Goal: Transaction & Acquisition: Purchase product/service

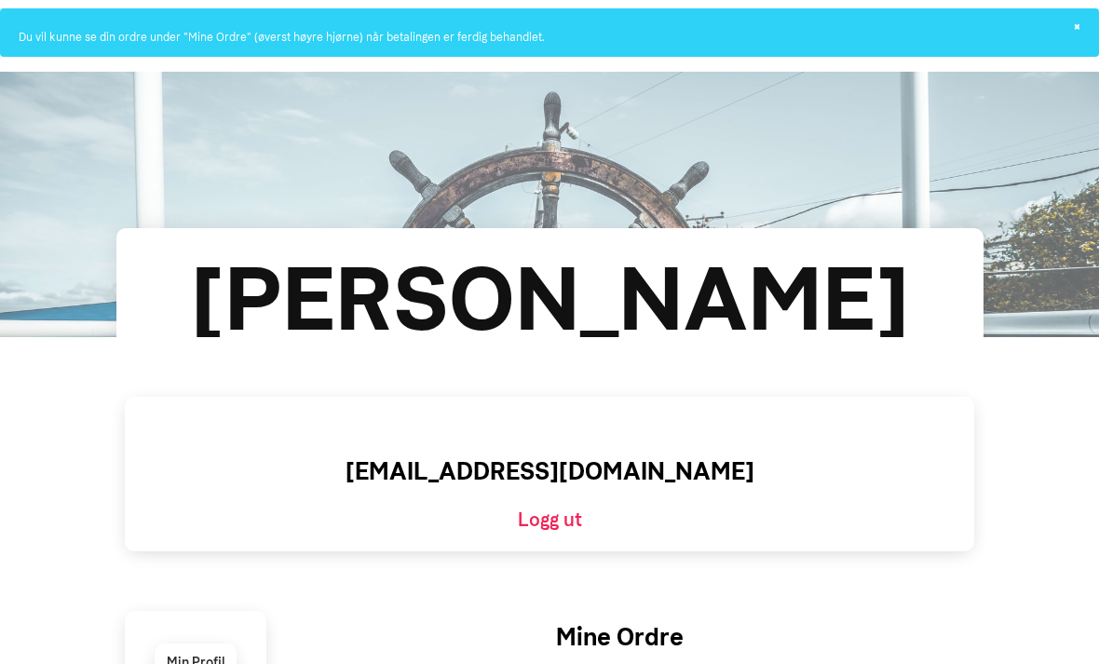
scroll to position [128, 0]
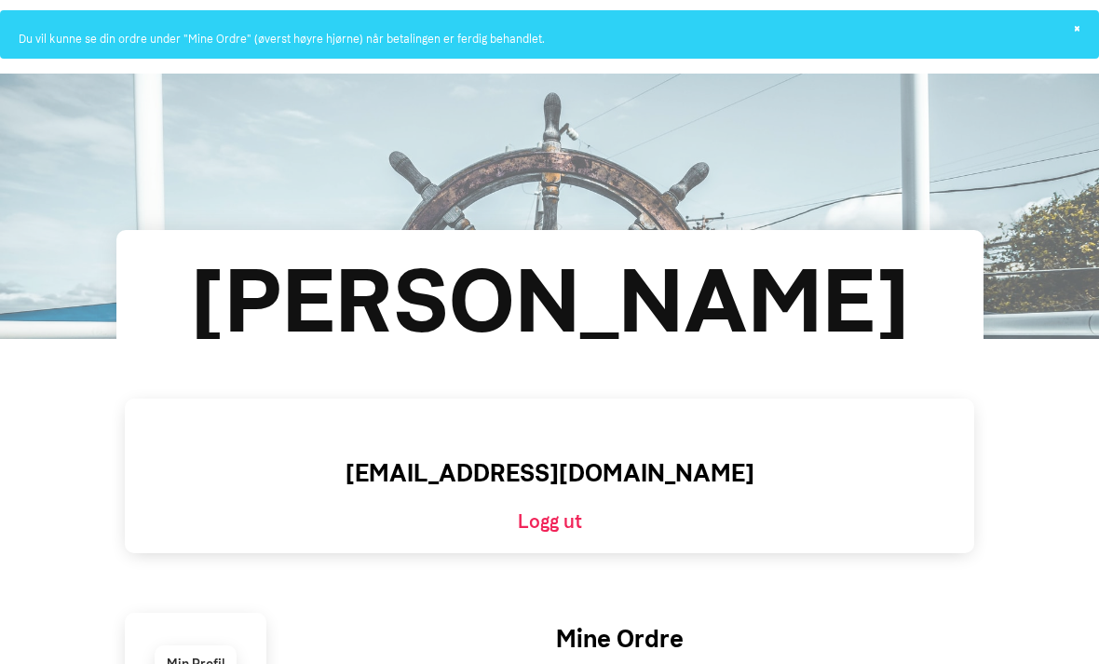
click at [722, 312] on div "[PERSON_NAME]" at bounding box center [550, 302] width 746 height 134
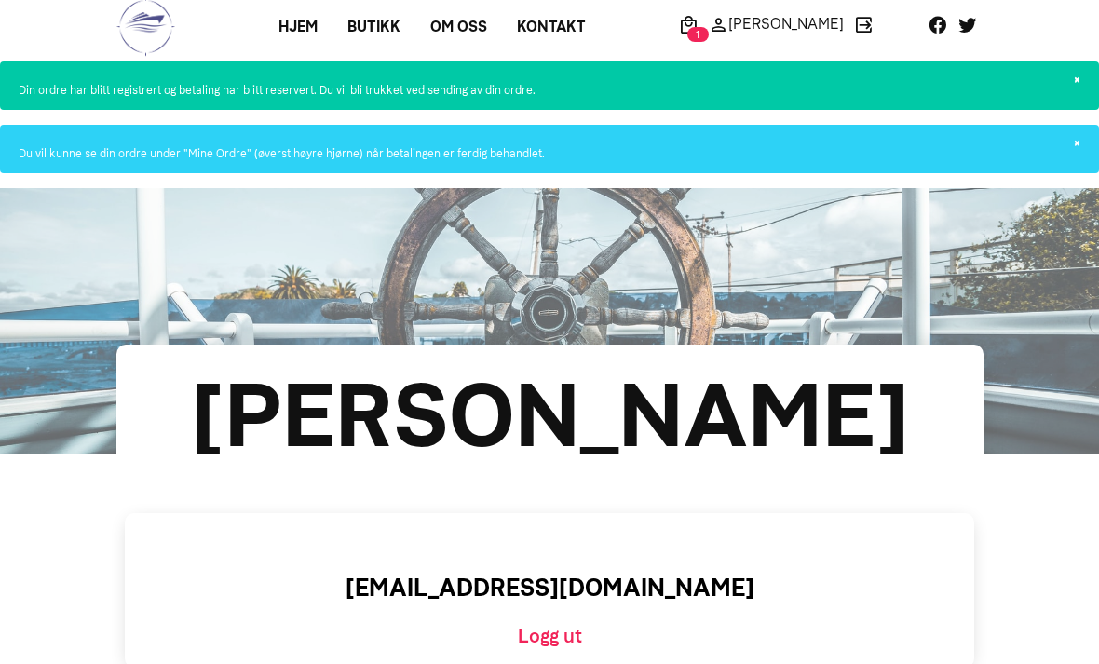
scroll to position [0, 0]
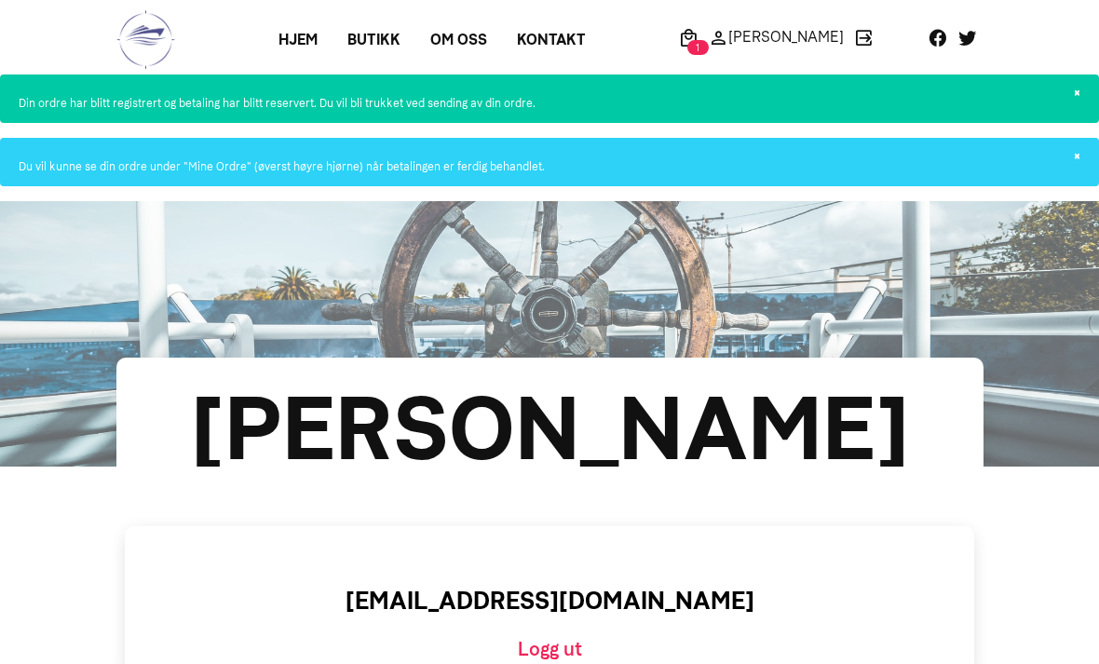
click at [394, 38] on link "Butikk" at bounding box center [374, 40] width 83 height 34
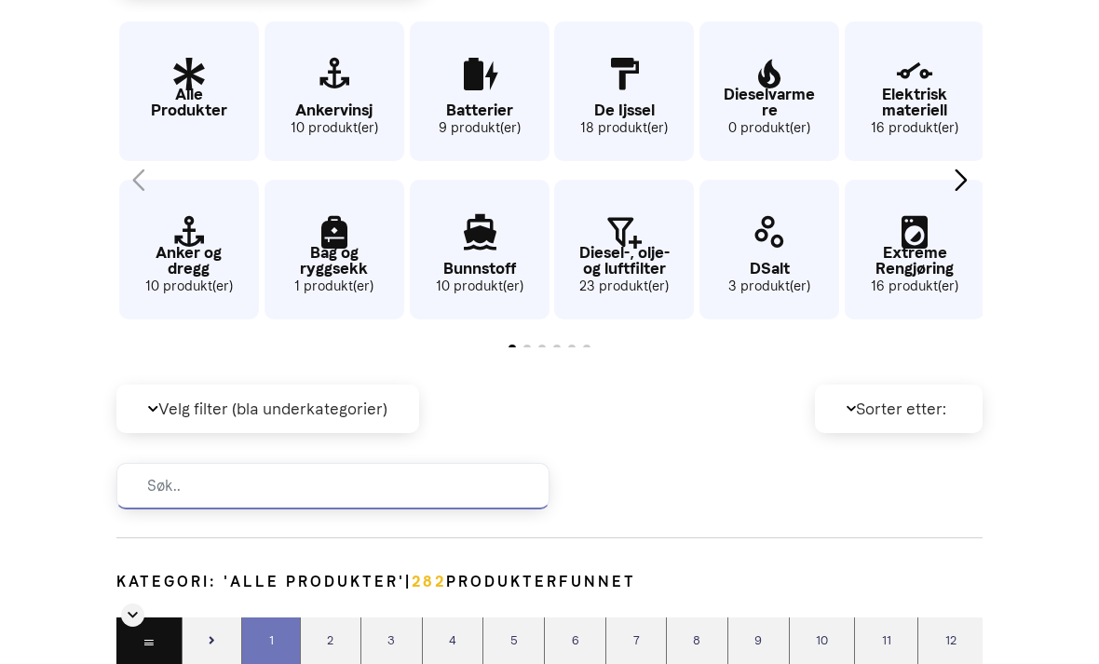
scroll to position [456, 0]
click at [427, 510] on input at bounding box center [332, 486] width 433 height 47
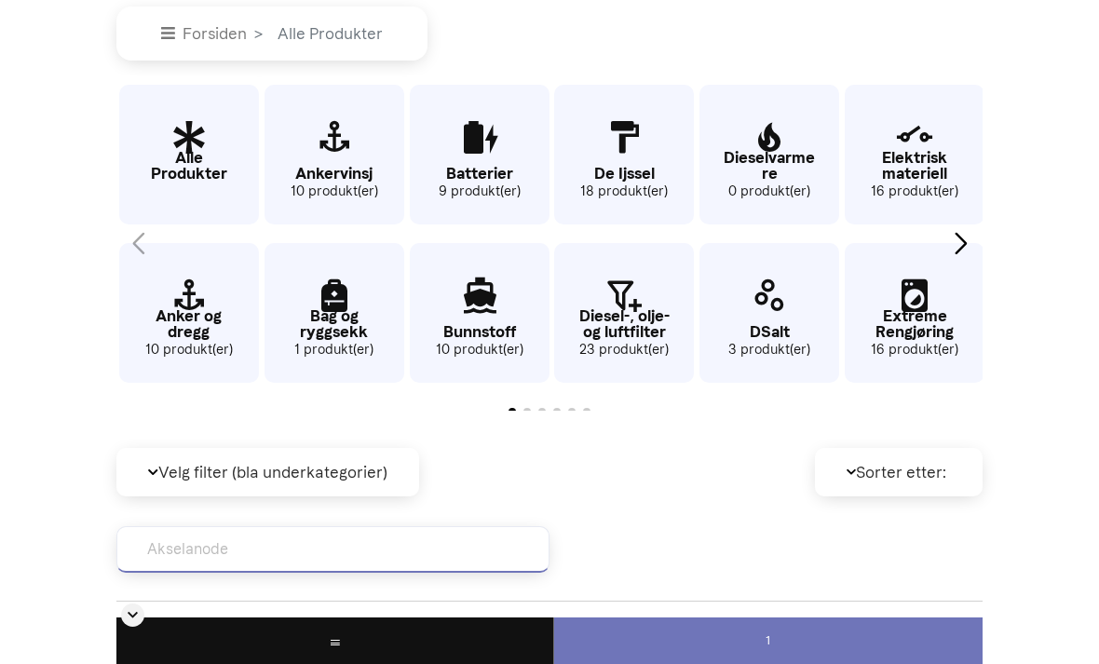
scroll to position [392, 0]
click at [495, 341] on p "Bunnstoff" at bounding box center [480, 333] width 140 height 16
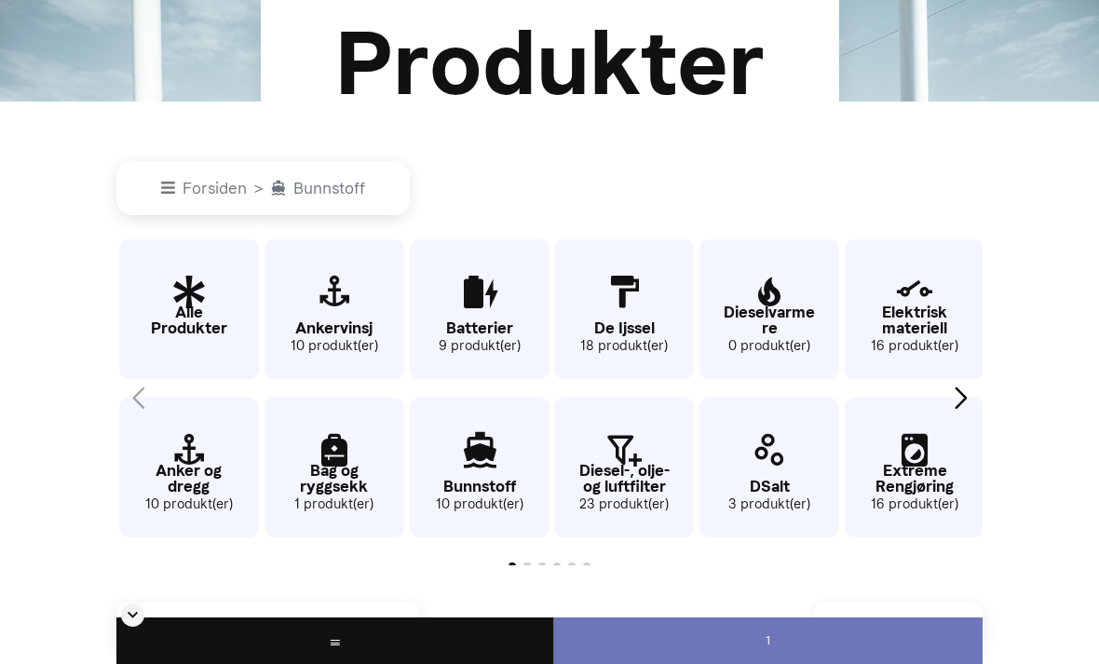
scroll to position [239, 0]
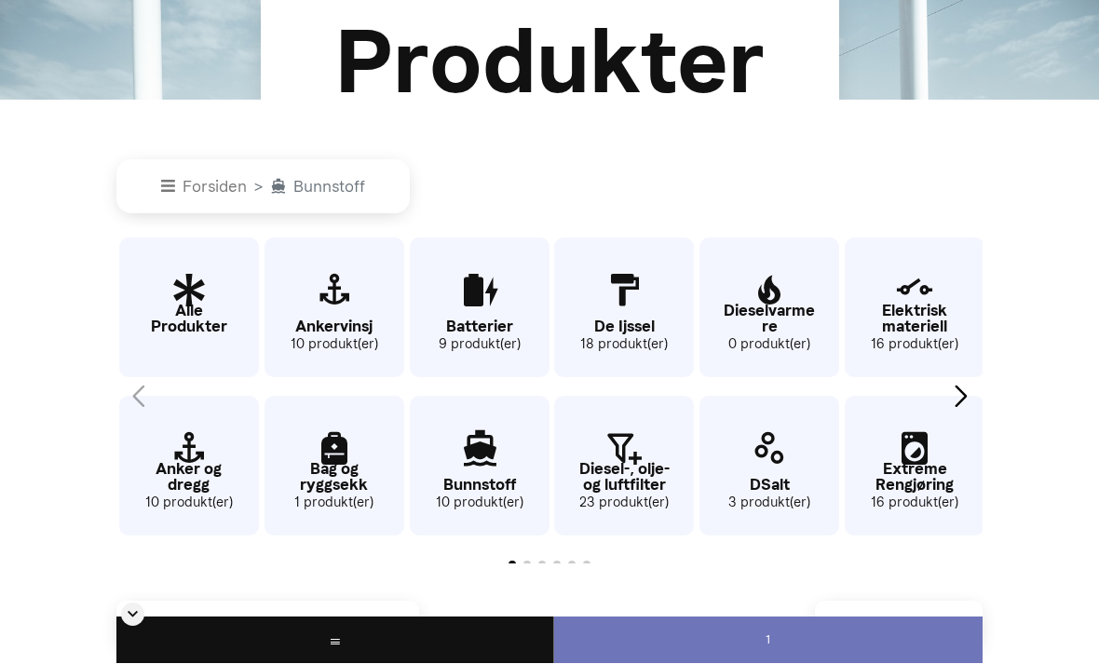
click at [180, 325] on p "Alle Produkter" at bounding box center [189, 320] width 140 height 32
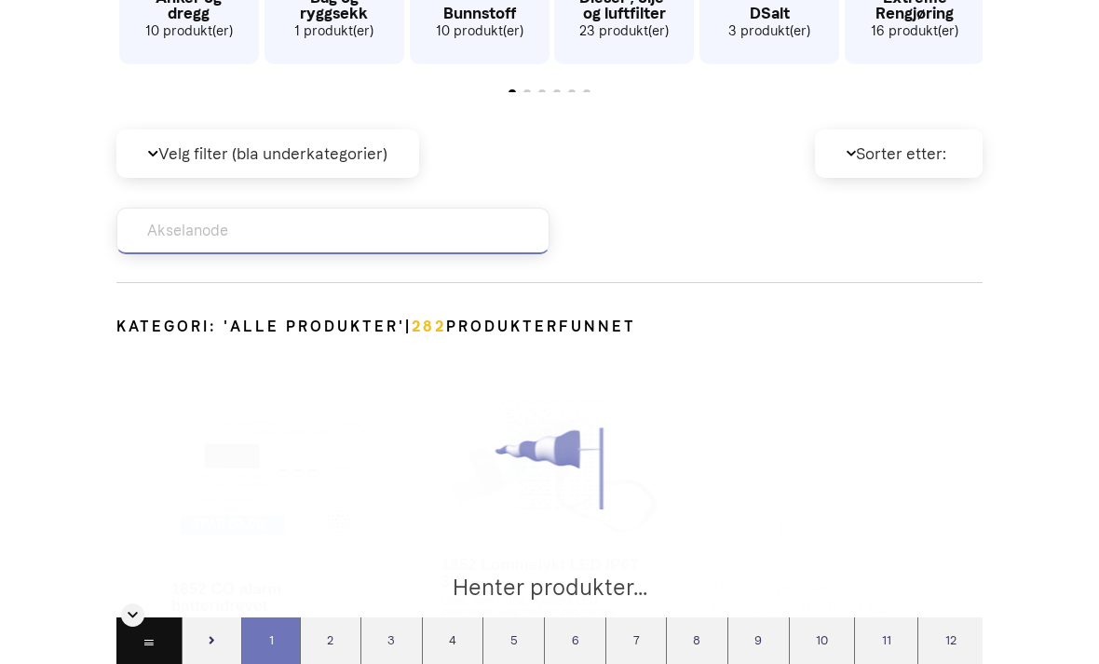
scroll to position [827, 0]
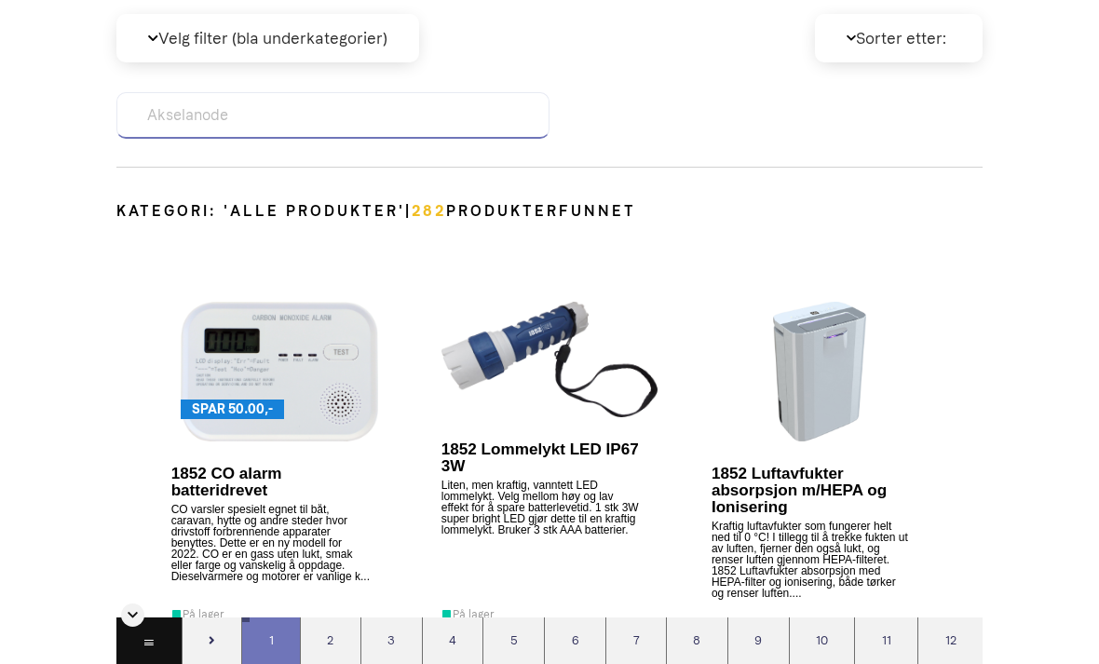
click at [286, 139] on input "Akselanode" at bounding box center [332, 115] width 433 height 47
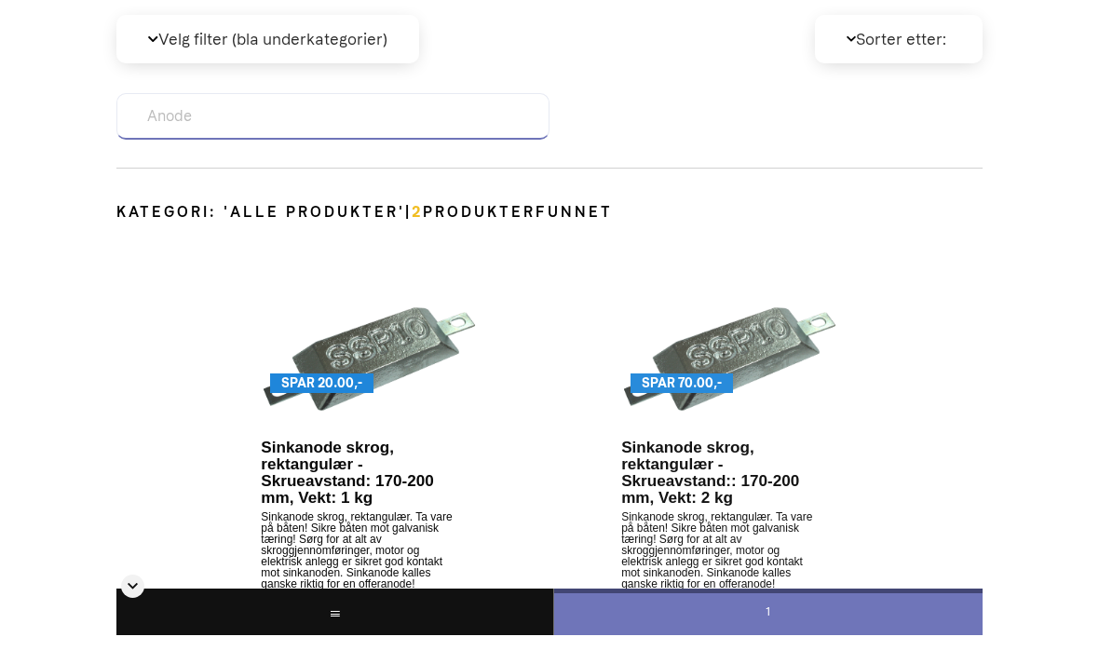
type input "Anode"
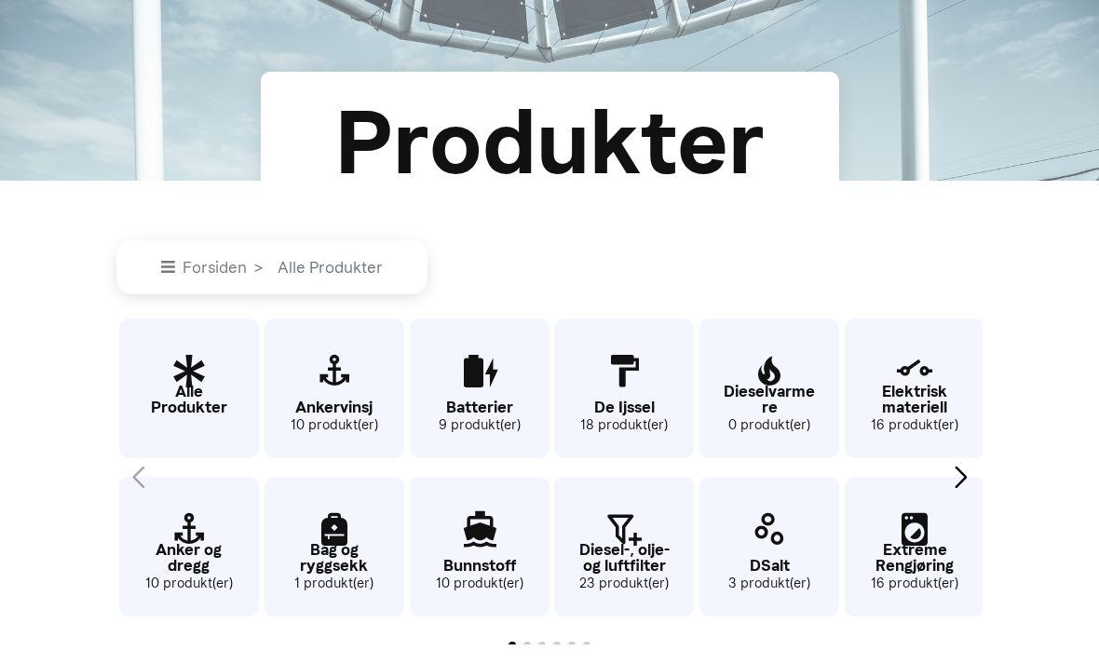
scroll to position [159, 0]
click at [631, 415] on p "De Ijssel" at bounding box center [624, 407] width 140 height 16
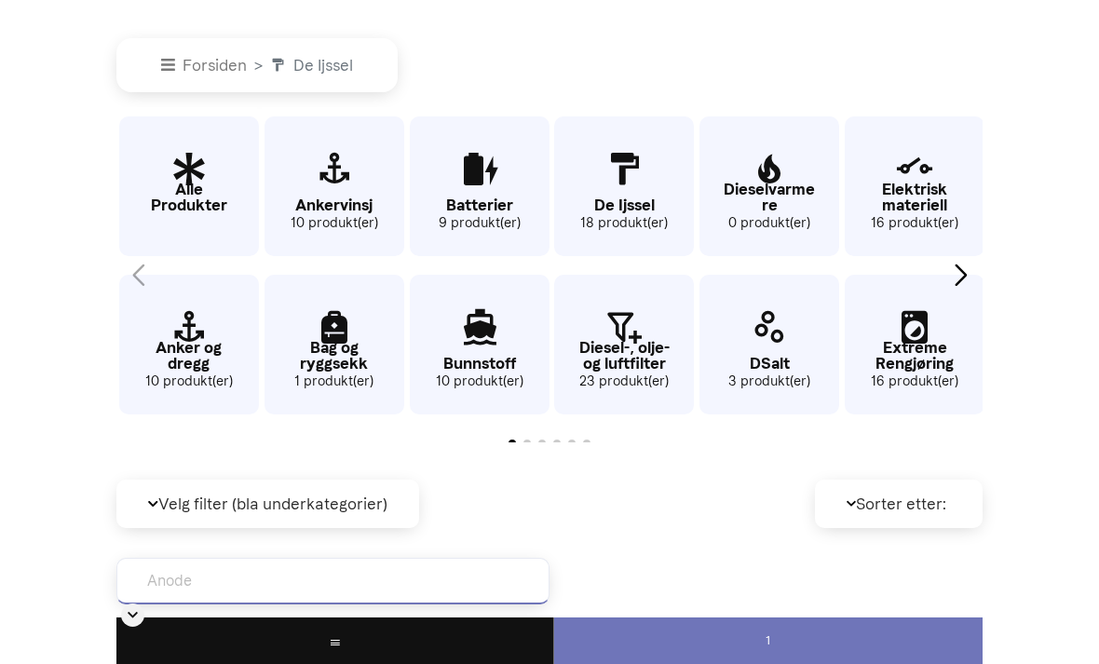
scroll to position [364, 0]
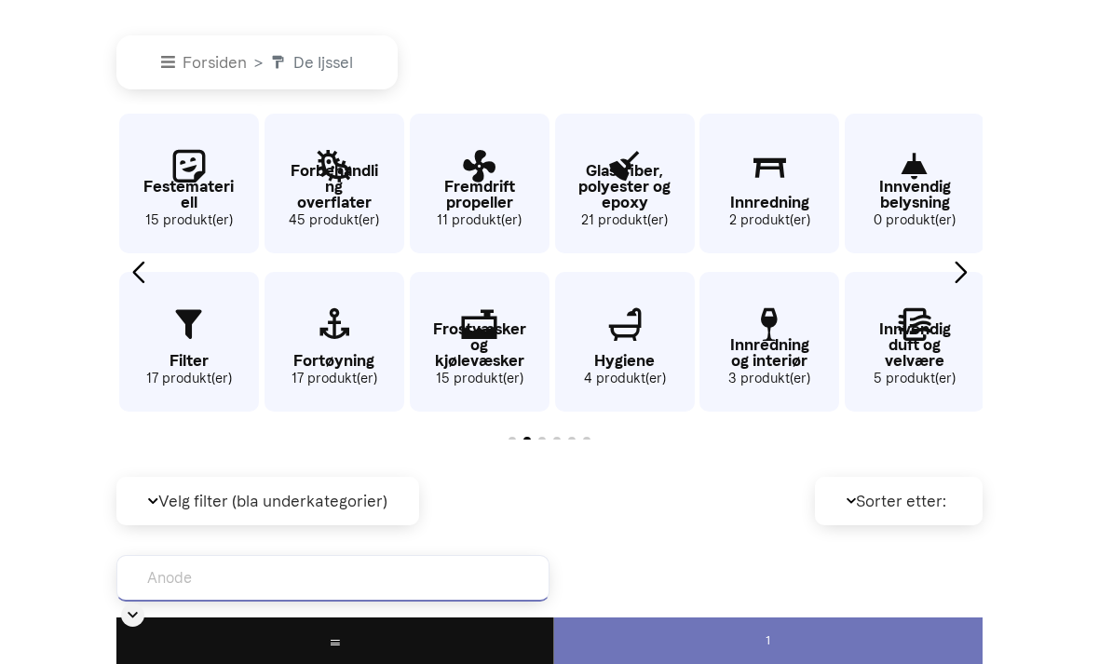
click at [645, 211] on p "Glassfiber, polyester og epoxy" at bounding box center [625, 187] width 140 height 48
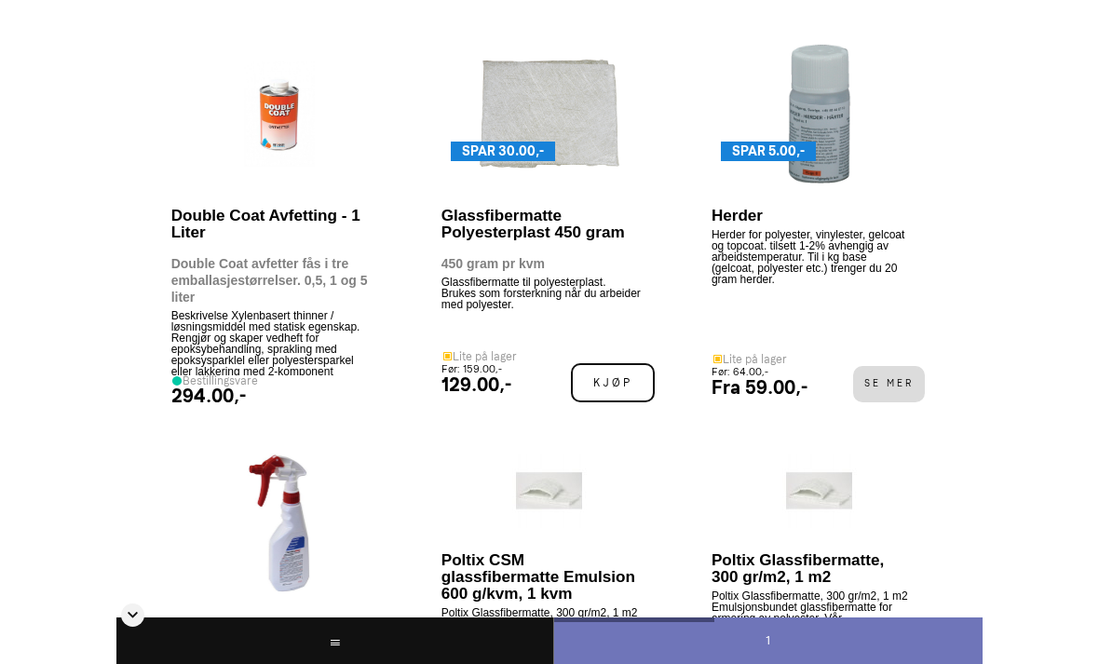
scroll to position [1495, 0]
click at [619, 402] on span "Kjøp" at bounding box center [613, 382] width 84 height 39
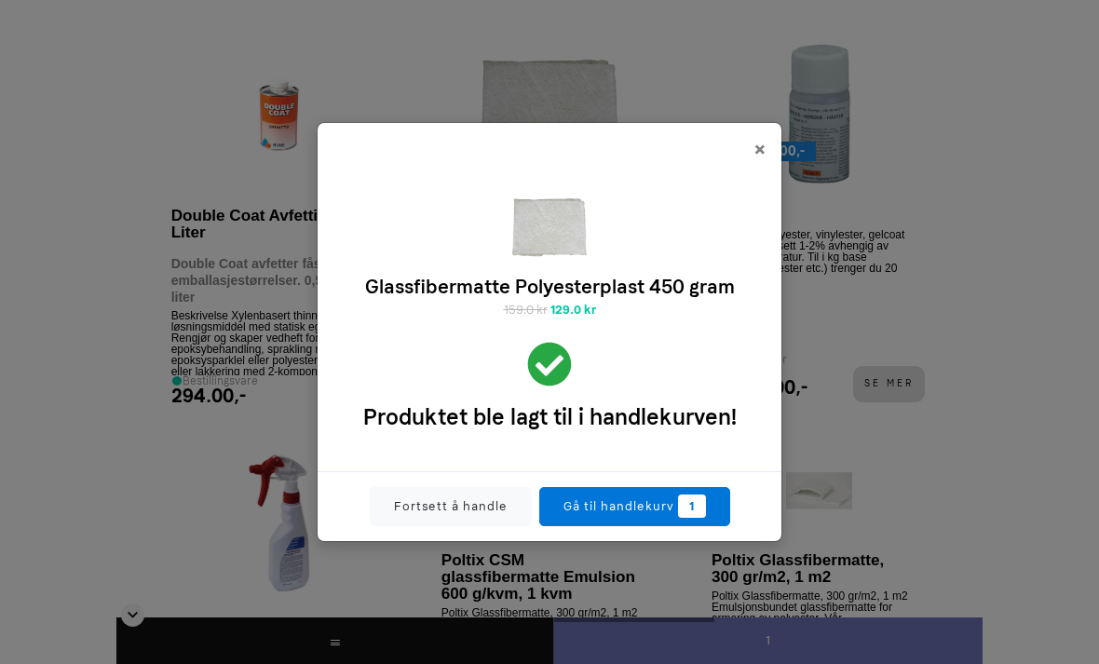
click at [605, 526] on link "Gå til handlekurv 1" at bounding box center [634, 506] width 191 height 39
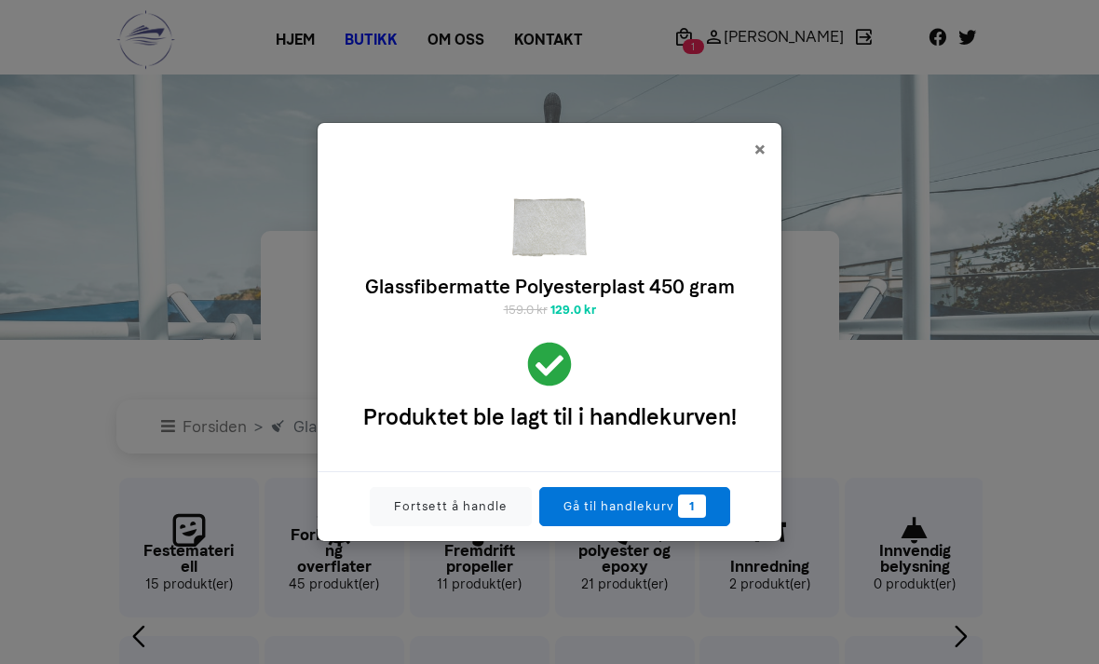
scroll to position [1555, 0]
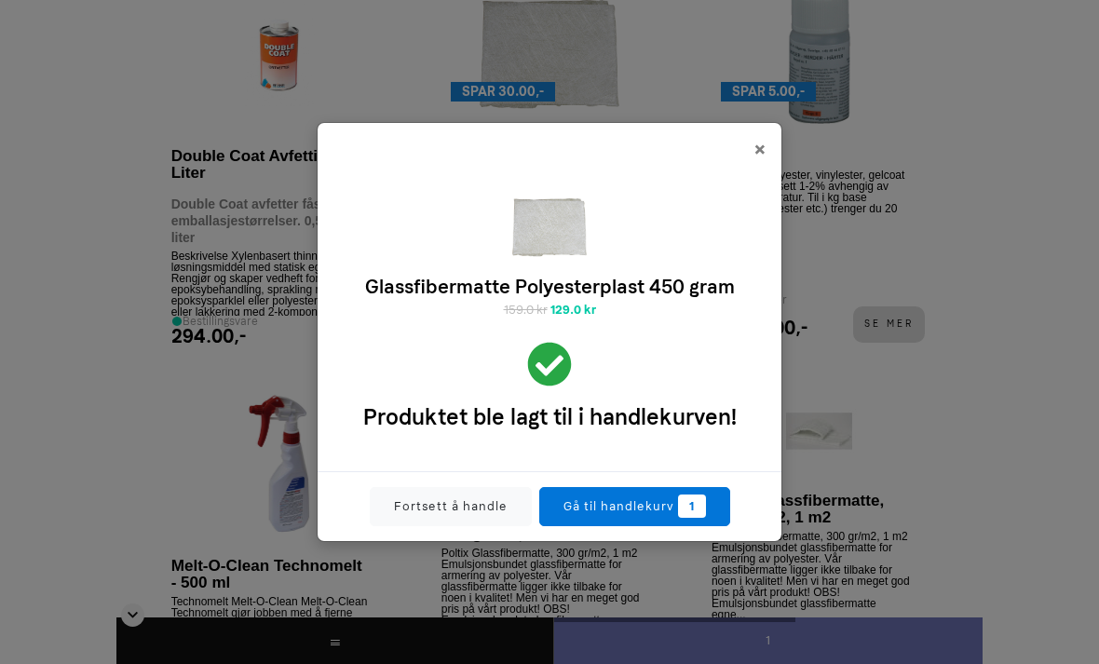
click at [768, 175] on button "×" at bounding box center [760, 149] width 43 height 52
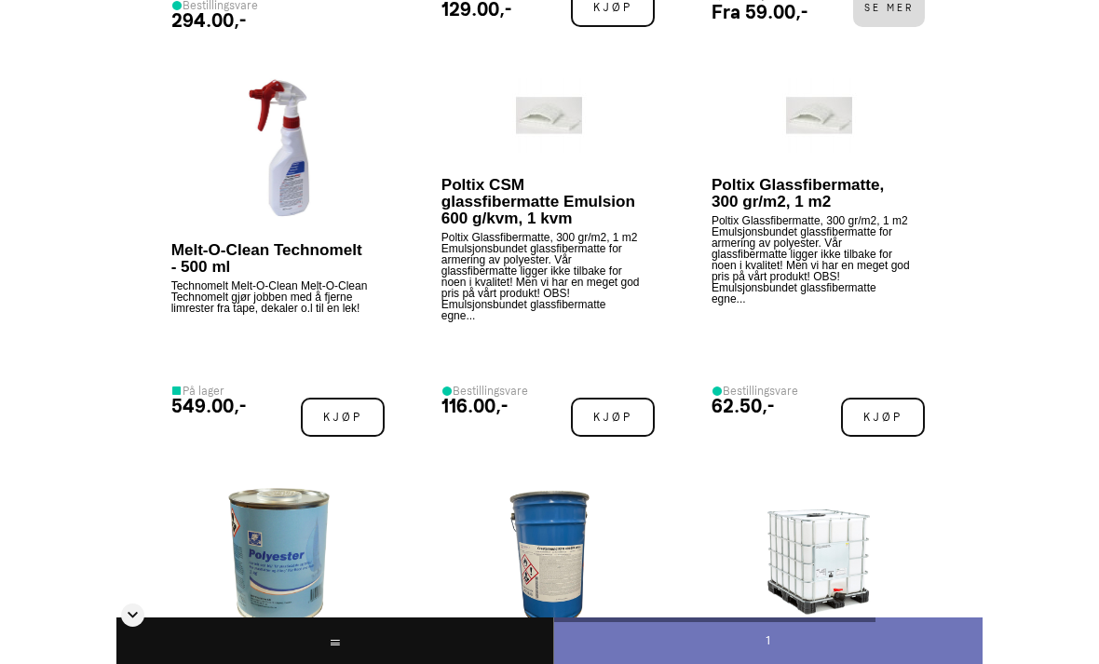
scroll to position [1866, 0]
